Goal: Information Seeking & Learning: Check status

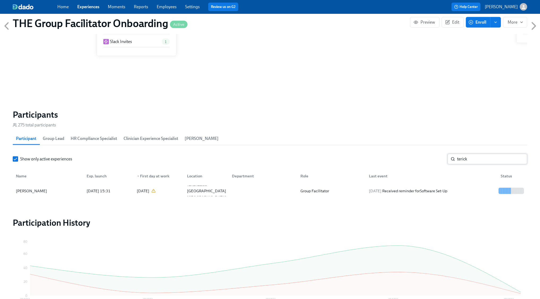
scroll to position [0, 8720]
click at [482, 156] on input "terick" at bounding box center [492, 159] width 70 height 11
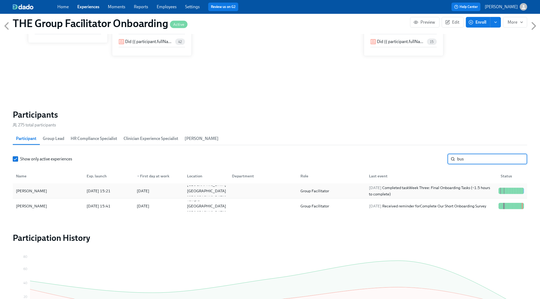
click at [488, 190] on div "[DATE] Completed task Week Three: Final Onboarding Tasks (~1.5 hours to complet…" at bounding box center [431, 191] width 129 height 13
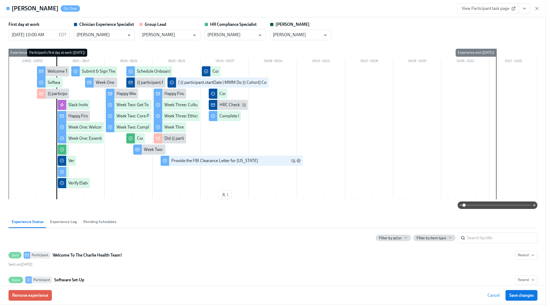
click at [527, 7] on button "View task page" at bounding box center [524, 8] width 11 height 11
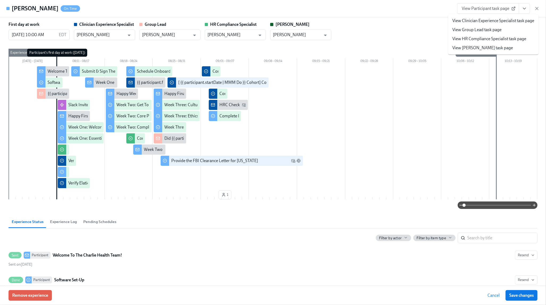
click at [495, 24] on li "View Clinician Experience Specialist task page" at bounding box center [493, 20] width 90 height 9
click at [497, 21] on link "View Clinician Experience Specialist task page" at bounding box center [493, 21] width 82 height 6
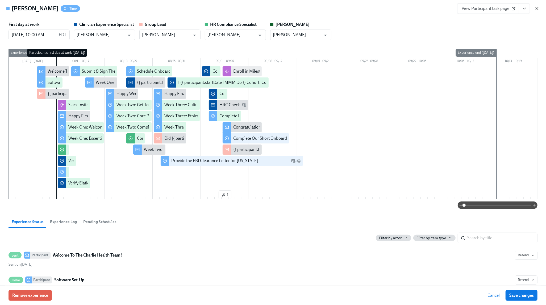
click at [537, 9] on icon "button" at bounding box center [536, 8] width 5 height 5
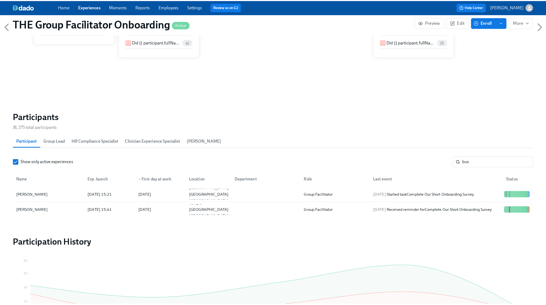
scroll to position [0, 8720]
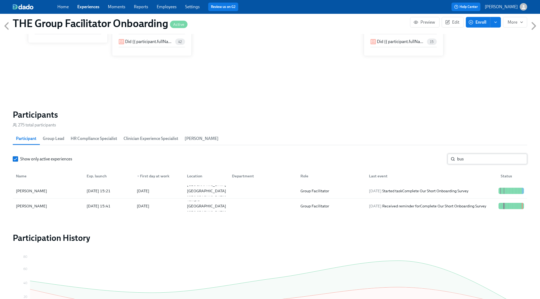
click at [484, 161] on input "bus" at bounding box center [492, 159] width 70 height 11
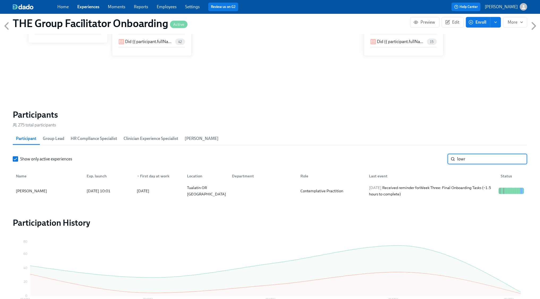
type input "lowr"
click at [481, 183] on div "Name Exp. launch ▼ First day at work Location Department Role Last event Status" at bounding box center [270, 175] width 515 height 17
click at [481, 185] on div "[PERSON_NAME] [DATE] 10:01 2025/08/18 Tualatin OR US Contemplative Practition […" at bounding box center [270, 191] width 515 height 15
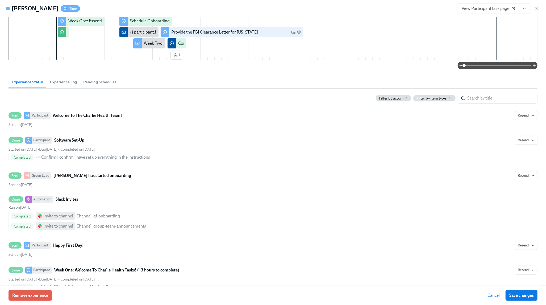
scroll to position [117, 0]
click at [493, 100] on input "search" at bounding box center [502, 98] width 70 height 11
type input "final"
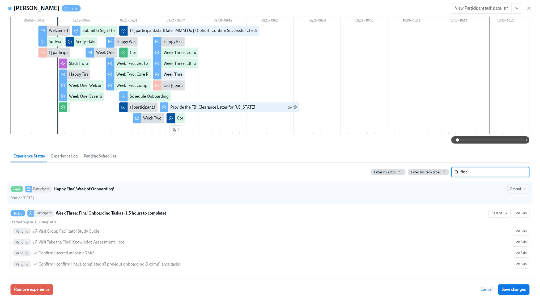
scroll to position [41, 0]
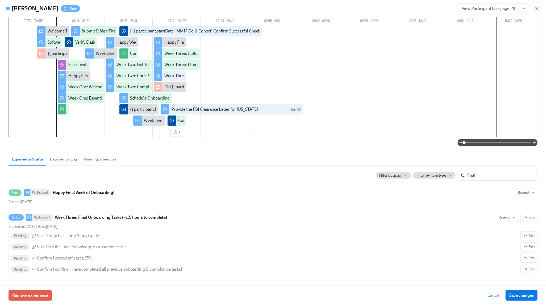
click at [538, 9] on icon "button" at bounding box center [536, 8] width 5 height 5
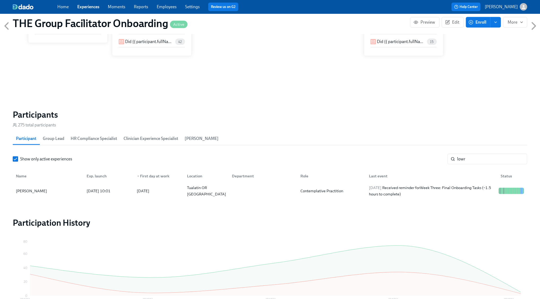
scroll to position [0, 8715]
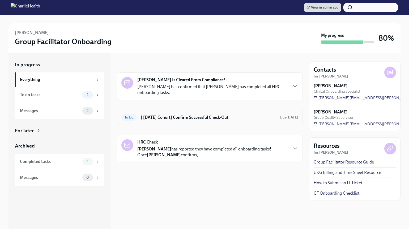
click at [170, 112] on div "To Do [ [DATE] Cohort] Confirm Successful Check-Out Due [DATE]" at bounding box center [210, 117] width 186 height 18
click at [169, 116] on h6 "[ [DATE] Cohort] Confirm Successful Check-Out" at bounding box center [208, 117] width 135 height 6
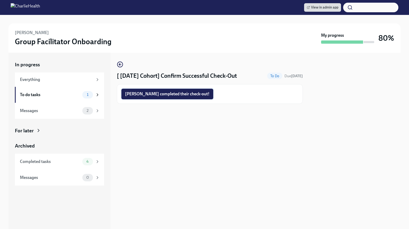
click at [173, 90] on button "[PERSON_NAME] completed their check-out!" at bounding box center [167, 94] width 92 height 11
